Goal: Find contact information: Find contact information

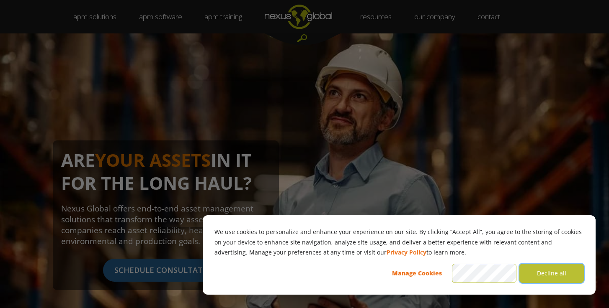
click at [559, 269] on button "Decline all" at bounding box center [551, 273] width 64 height 19
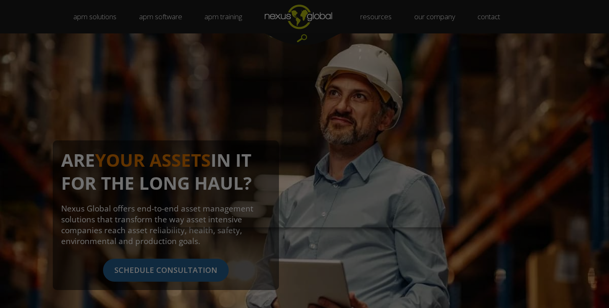
click at [213, 60] on div at bounding box center [307, 155] width 615 height 311
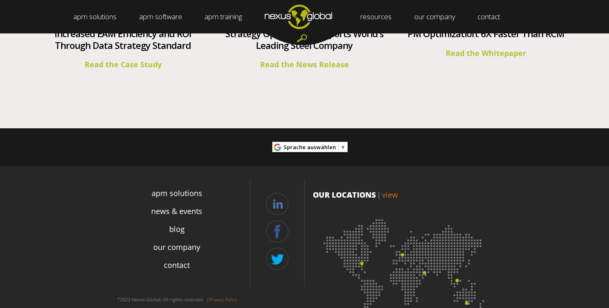
scroll to position [3156, 0]
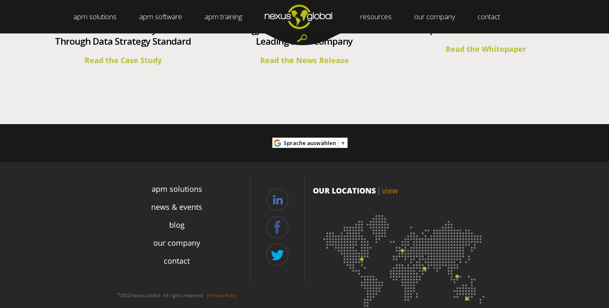
click at [363, 185] on p "OUR LOCATIONS | view" at bounding box center [405, 190] width 184 height 11
click at [387, 190] on link "view" at bounding box center [390, 191] width 16 height 10
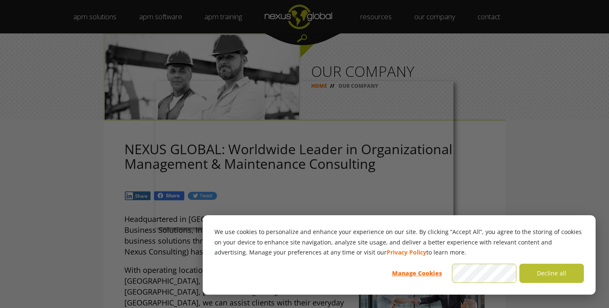
click at [534, 92] on div at bounding box center [307, 155] width 615 height 311
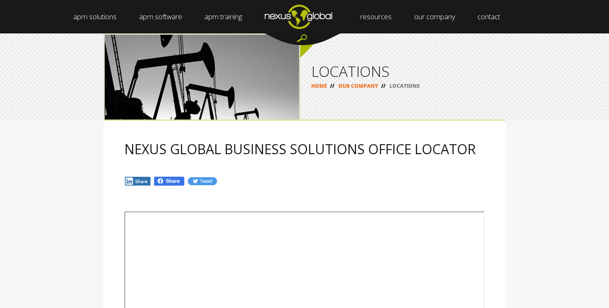
scroll to position [0, 0]
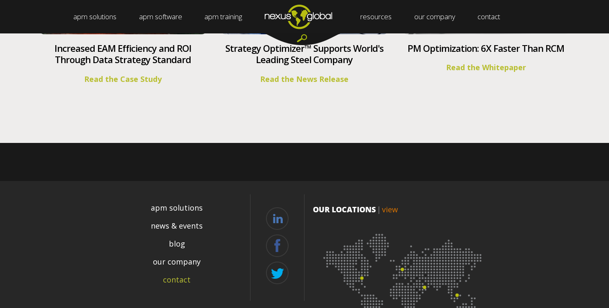
click at [178, 275] on link "contact" at bounding box center [177, 280] width 28 height 11
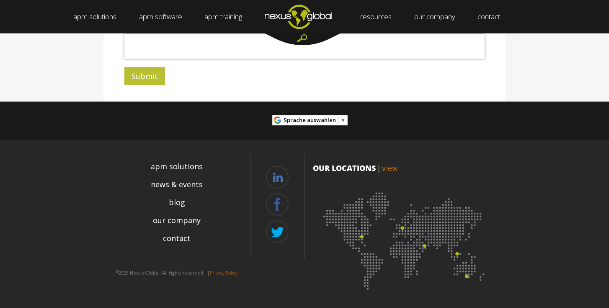
scroll to position [358, 0]
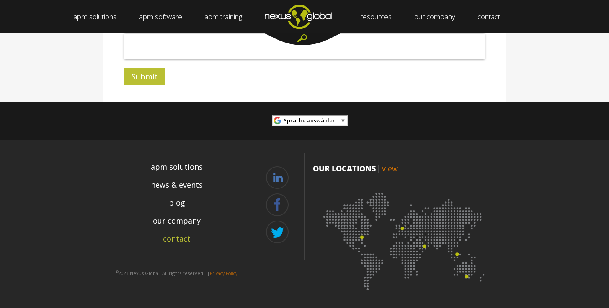
click at [182, 239] on link "contact" at bounding box center [177, 239] width 28 height 11
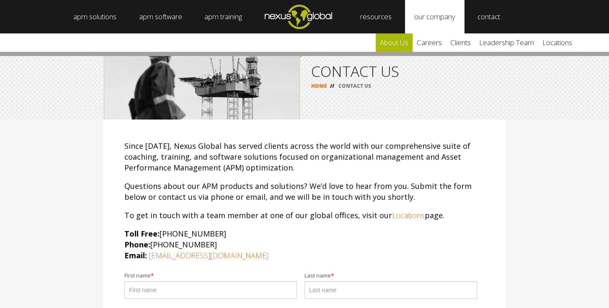
click at [411, 40] on link "about us" at bounding box center [393, 42] width 37 height 18
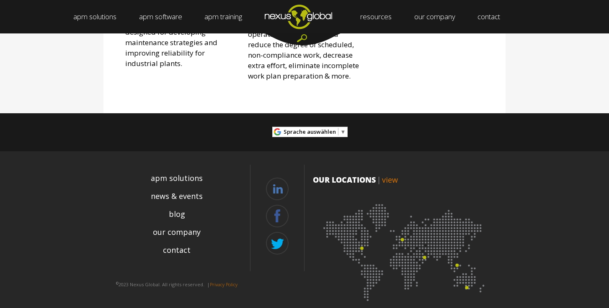
scroll to position [1192, 0]
